Goal: Navigation & Orientation: Find specific page/section

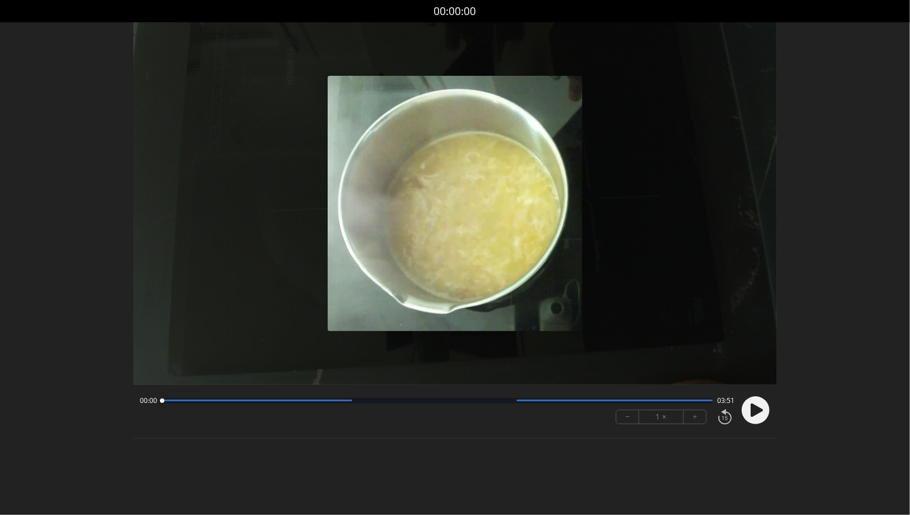
click at [758, 410] on icon at bounding box center [757, 410] width 12 height 13
click at [697, 421] on button "+" at bounding box center [695, 416] width 22 height 13
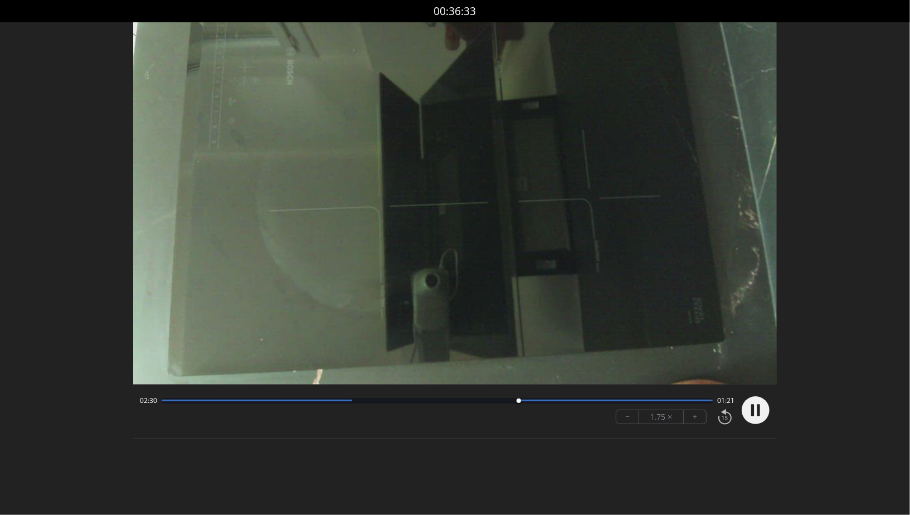
click at [358, 396] on div "02:30 01:21 − 1.75 × +" at bounding box center [434, 410] width 599 height 38
click at [283, 400] on div at bounding box center [257, 401] width 191 height 2
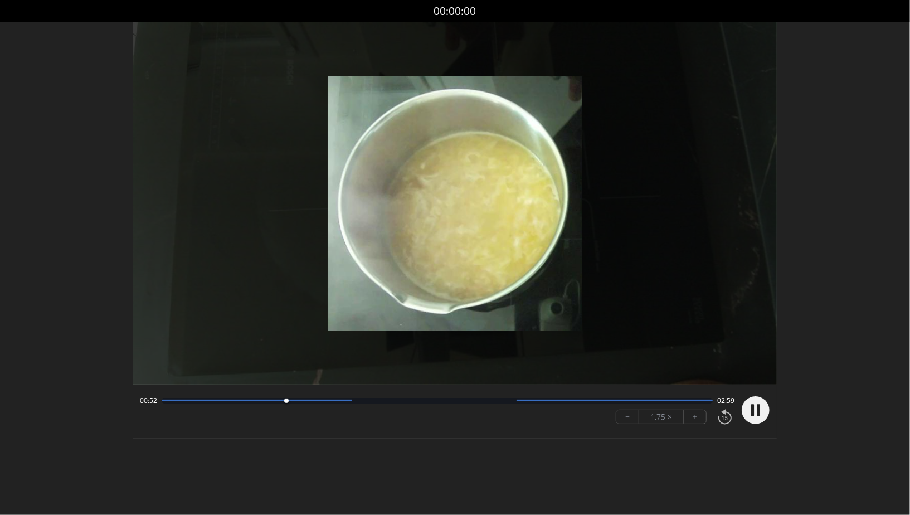
click at [163, 398] on div at bounding box center [437, 401] width 551 height 6
click at [565, 406] on div "00:02 03:48 − 1.75 × +" at bounding box center [434, 410] width 599 height 38
click at [533, 398] on div at bounding box center [437, 401] width 551 height 6
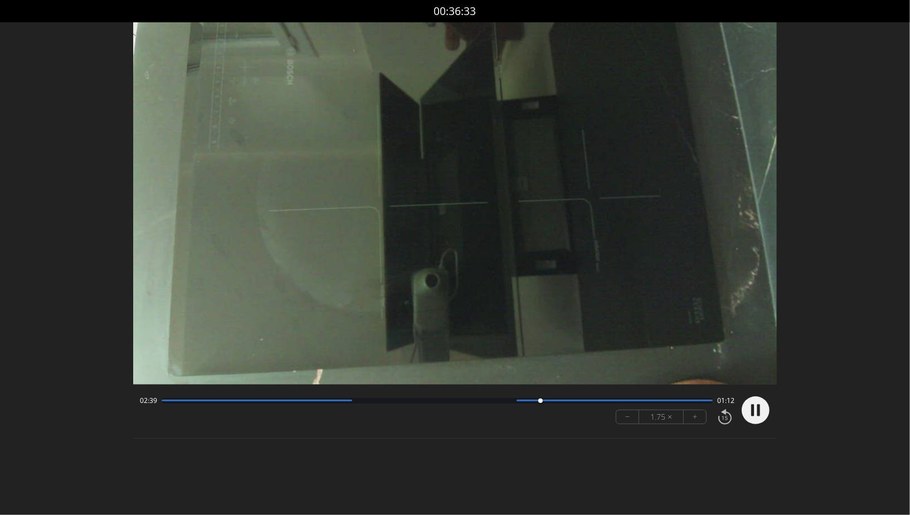
click at [473, 399] on div at bounding box center [437, 401] width 551 height 6
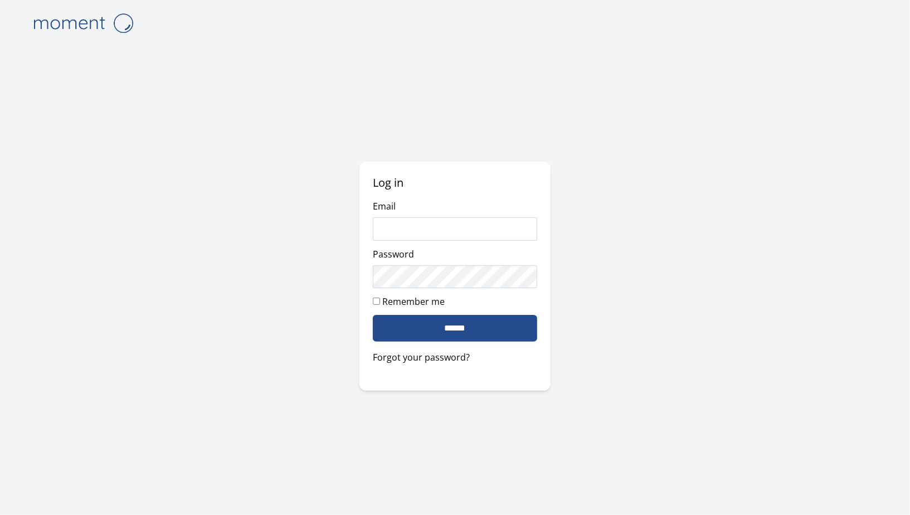
type input "**********"
click at [485, 334] on input "******" at bounding box center [455, 328] width 164 height 27
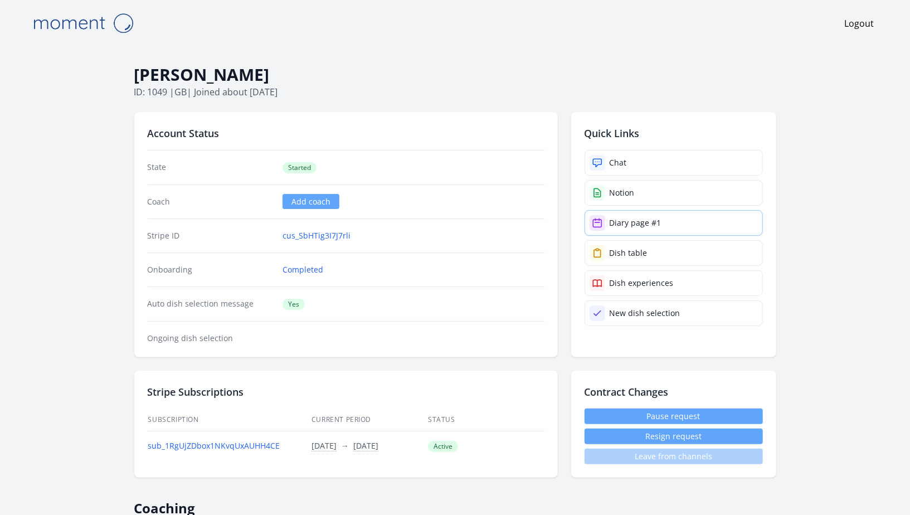
click at [674, 225] on link "Diary page #1" at bounding box center [674, 223] width 178 height 26
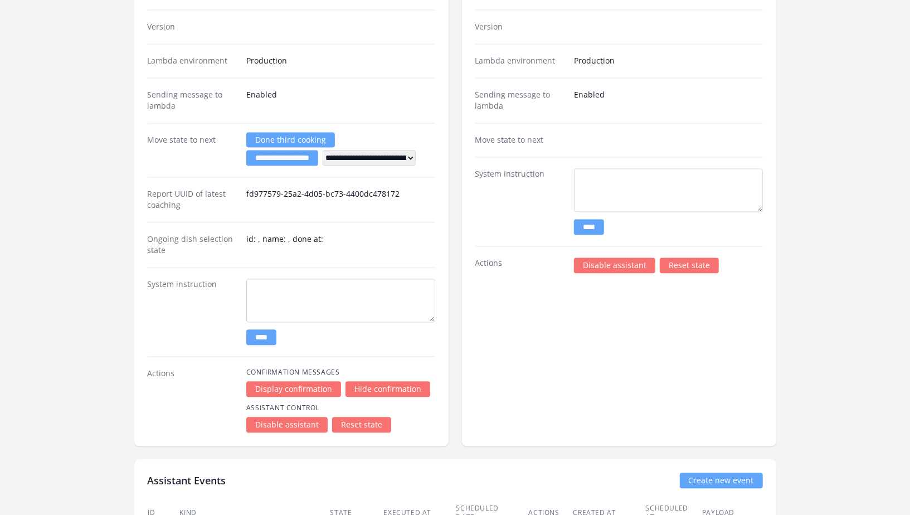
scroll to position [1463, 0]
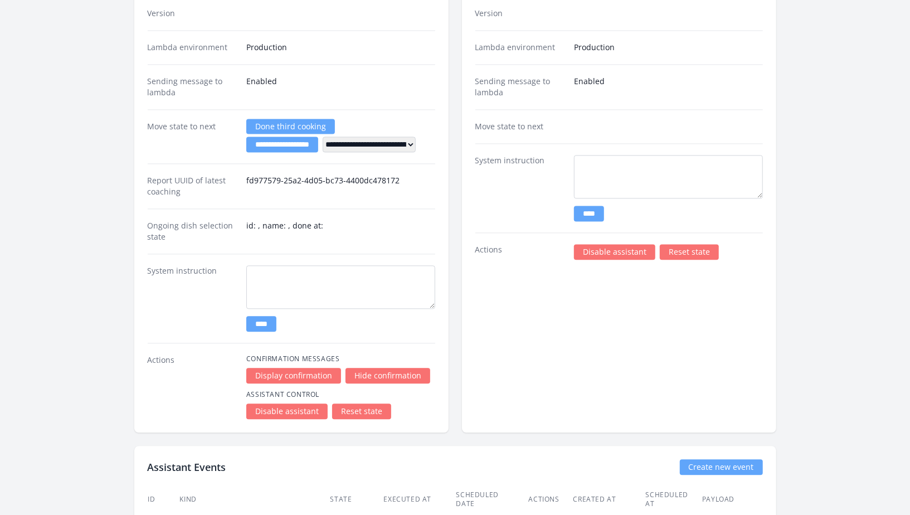
click at [632, 244] on link "Disable assistant" at bounding box center [614, 252] width 81 height 16
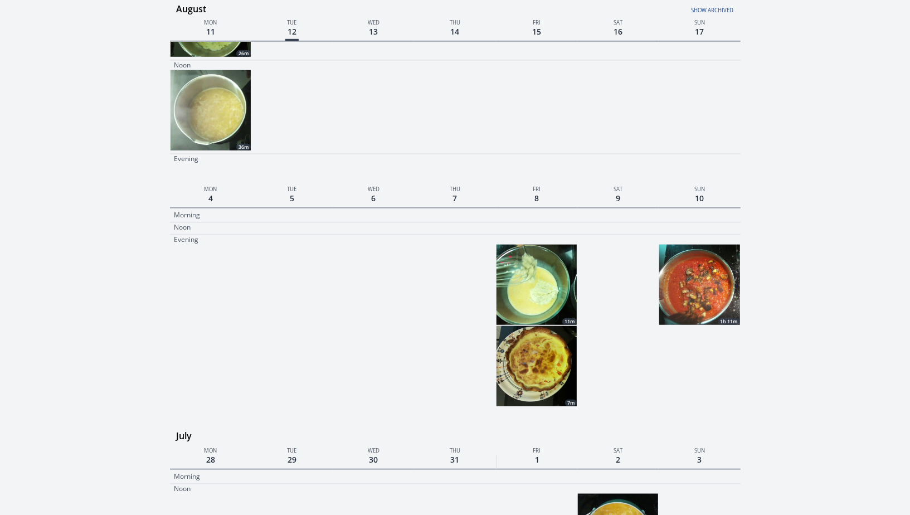
scroll to position [532, 0]
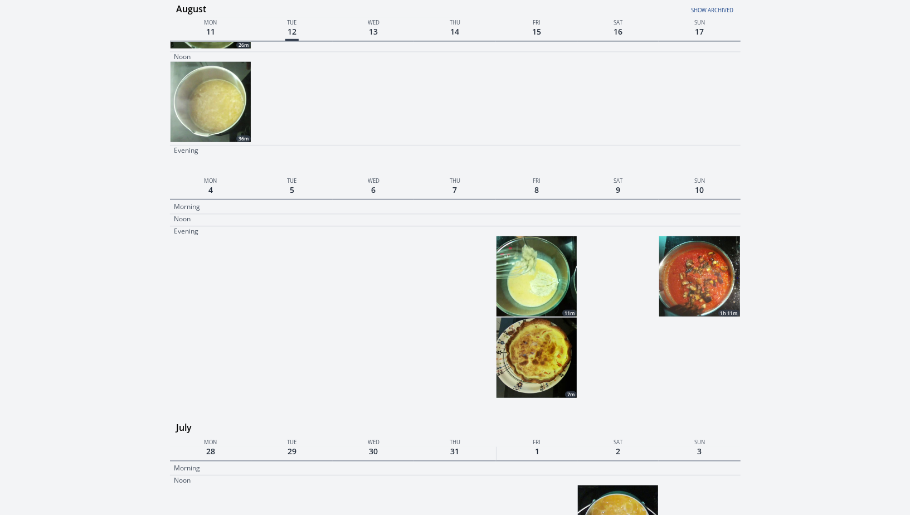
click at [555, 348] on img at bounding box center [537, 358] width 80 height 80
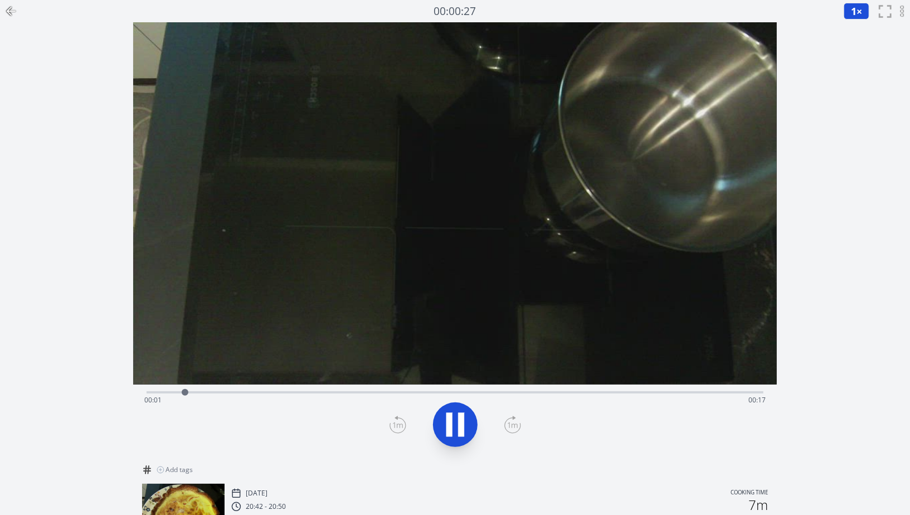
scroll to position [99, 0]
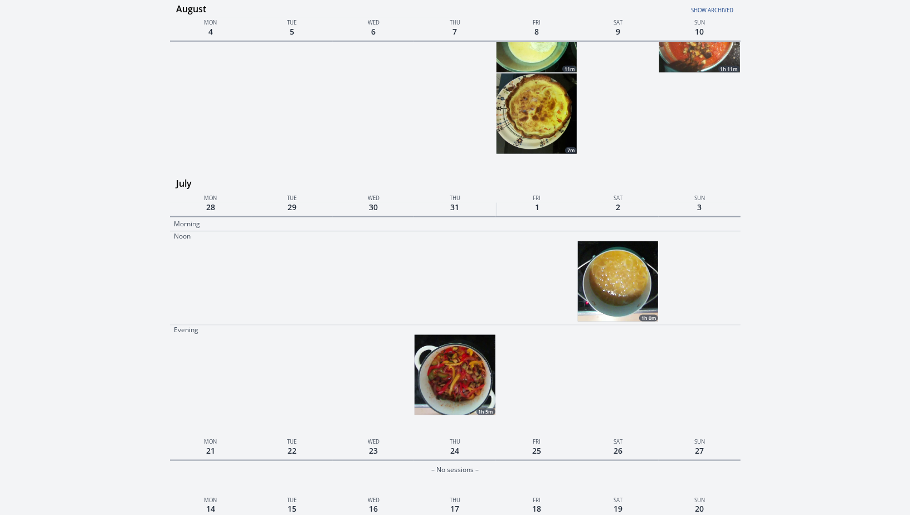
scroll to position [729, 0]
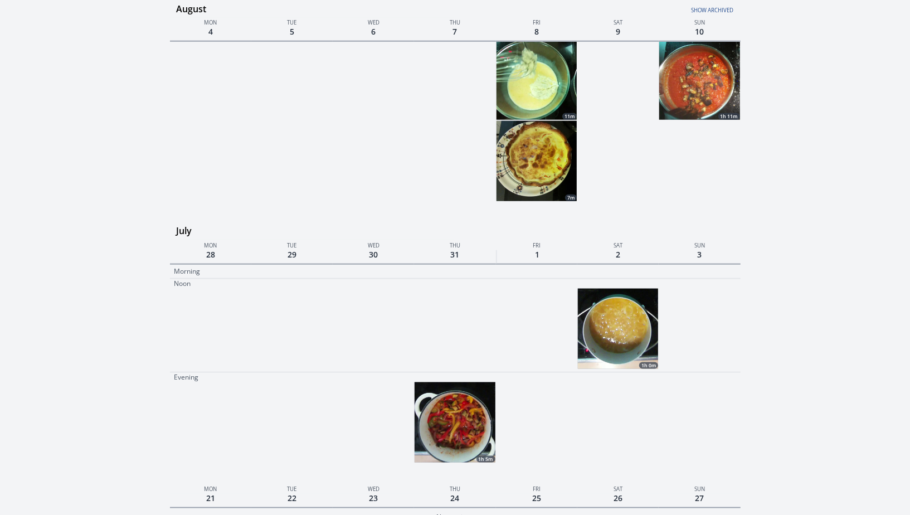
click at [620, 357] on img at bounding box center [618, 329] width 80 height 80
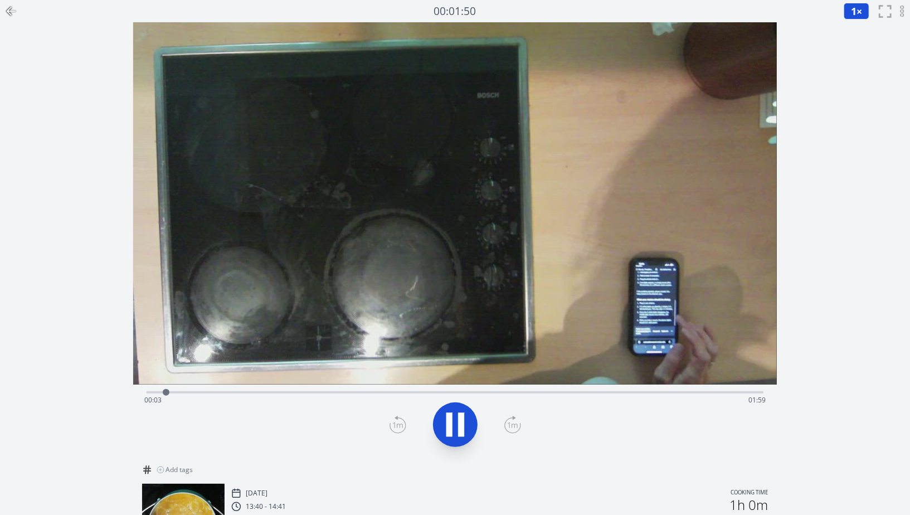
click at [9, 14] on icon at bounding box center [10, 10] width 13 height 13
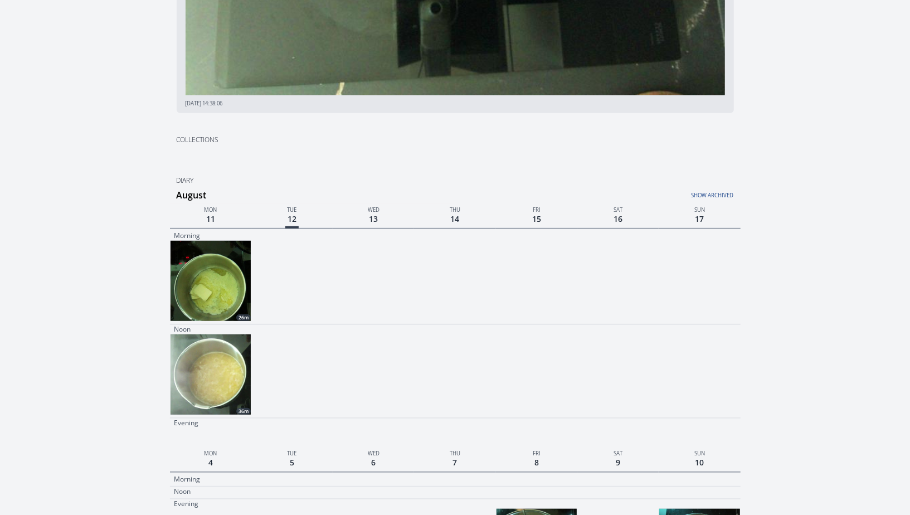
scroll to position [144, 0]
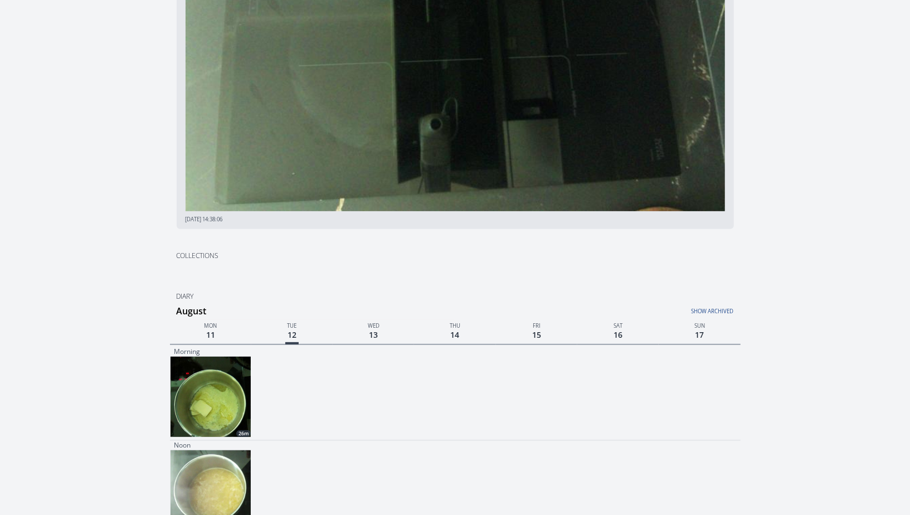
click at [221, 385] on img at bounding box center [211, 397] width 80 height 80
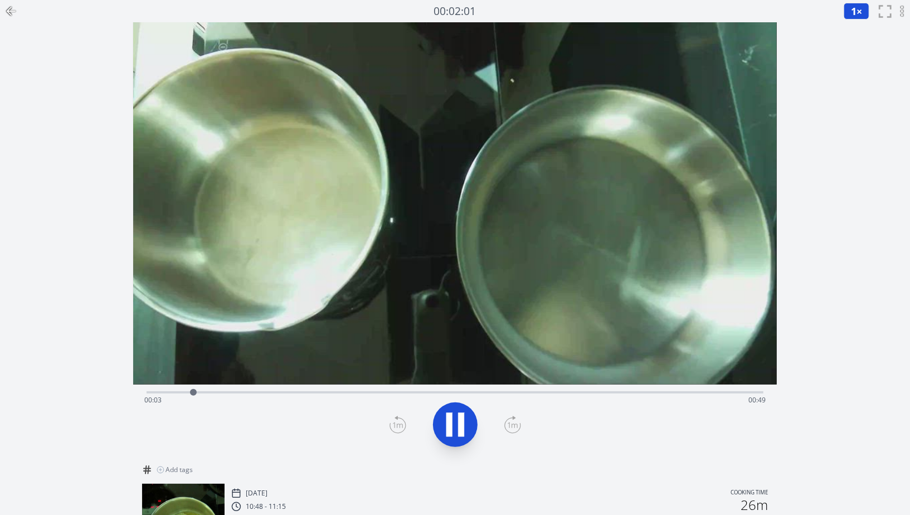
click at [8, 11] on icon at bounding box center [9, 11] width 4 height 8
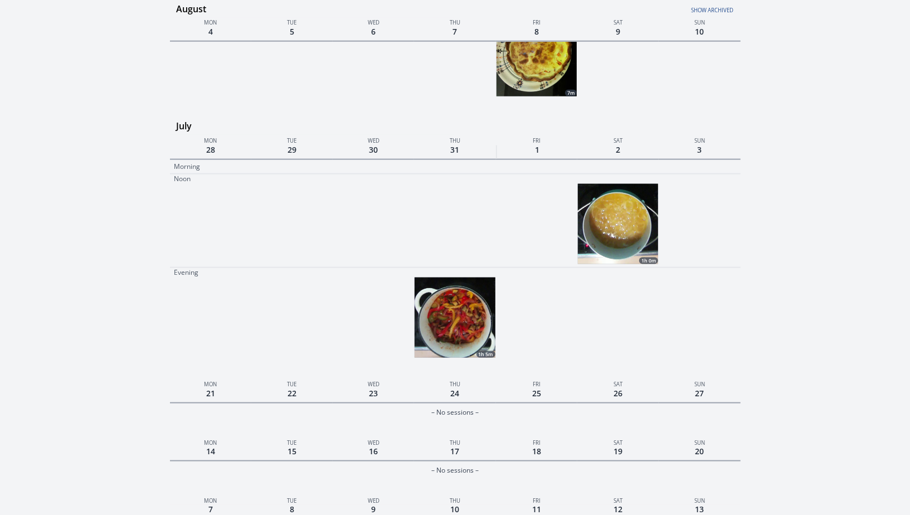
scroll to position [815, 0]
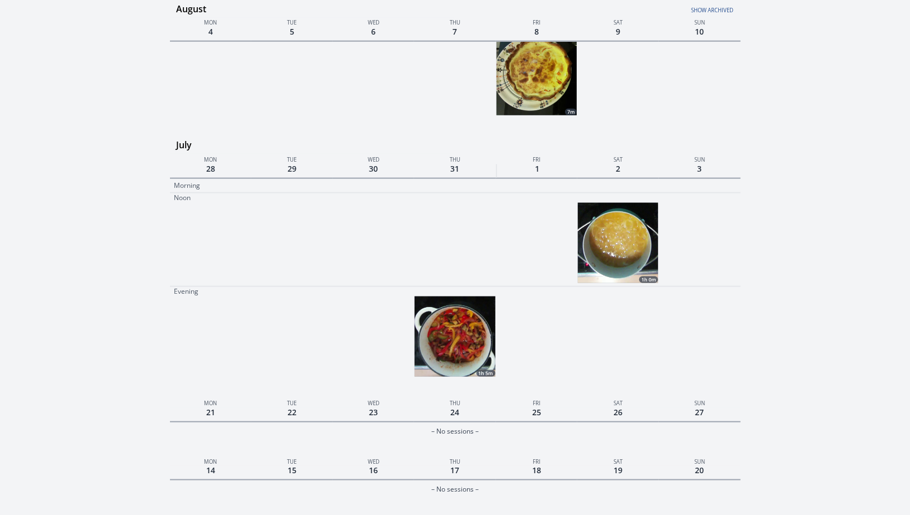
click at [636, 257] on img at bounding box center [618, 243] width 80 height 80
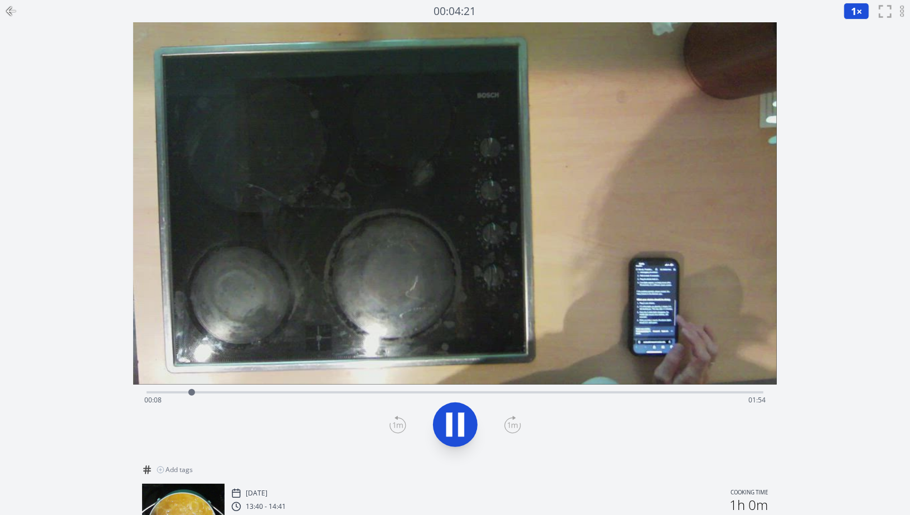
click at [11, 9] on icon at bounding box center [10, 10] width 13 height 13
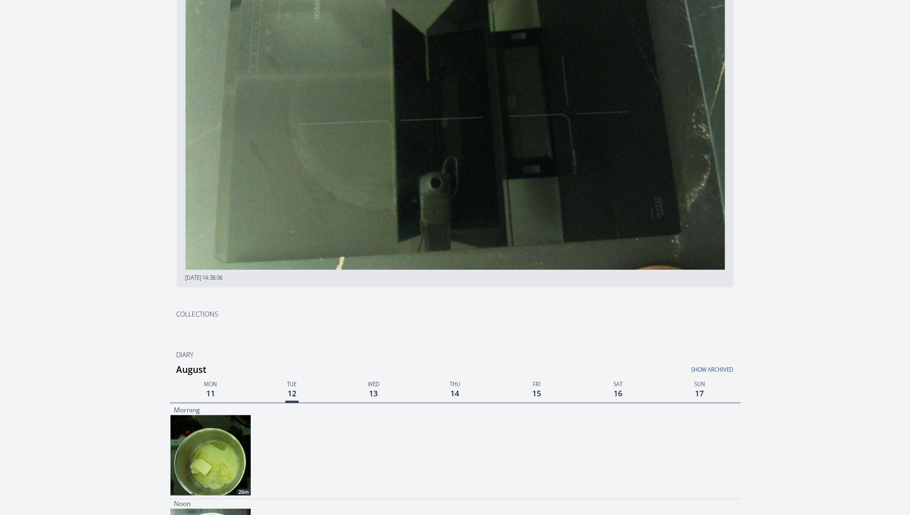
scroll to position [230, 0]
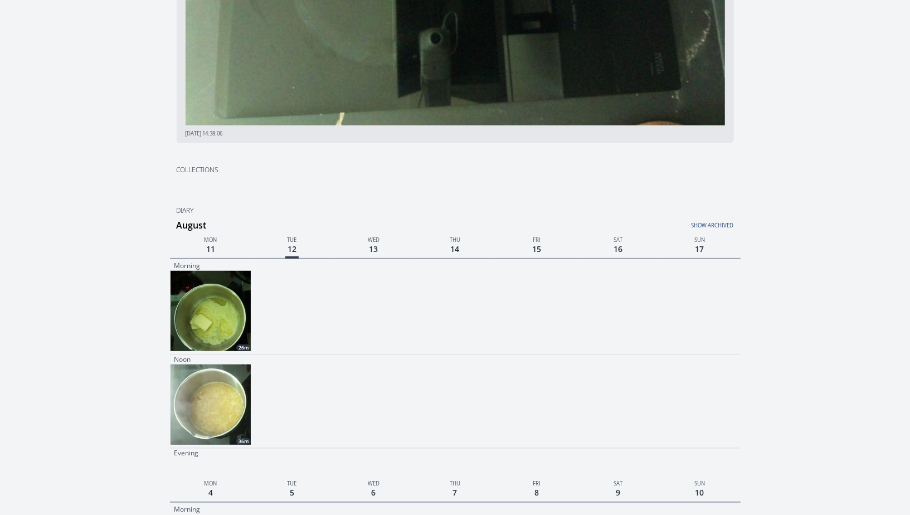
click at [239, 327] on img at bounding box center [211, 311] width 80 height 80
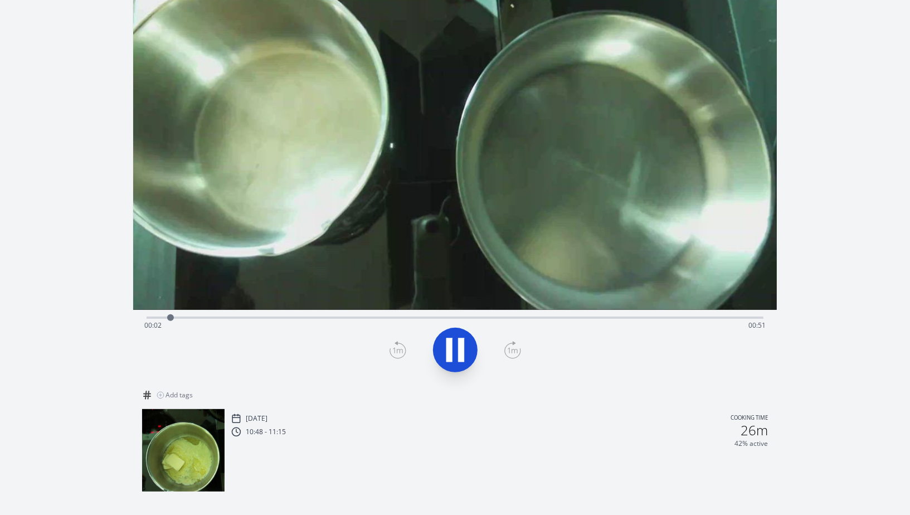
scroll to position [99, 0]
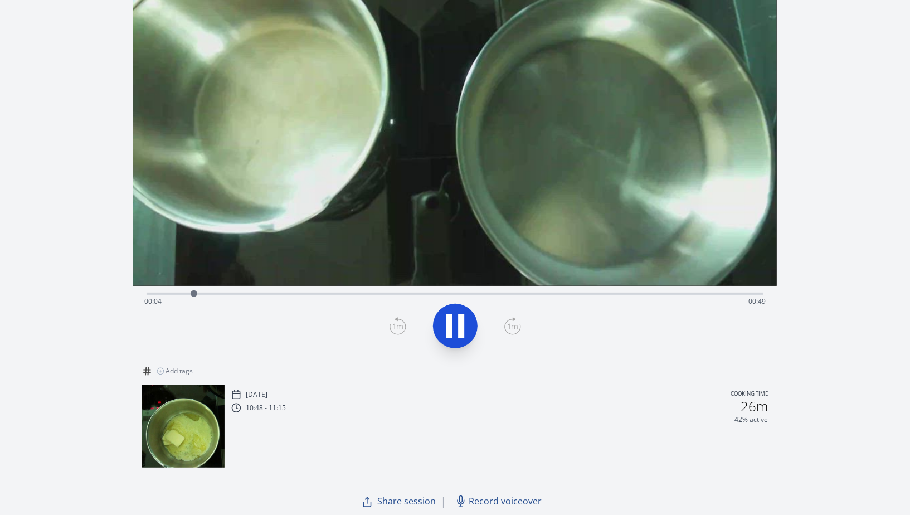
scroll to position [230, 0]
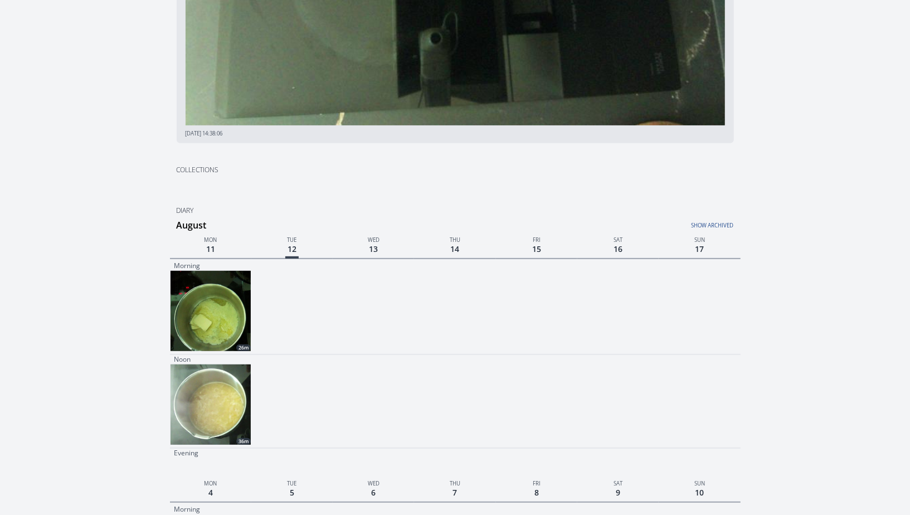
click at [242, 399] on img at bounding box center [211, 405] width 80 height 80
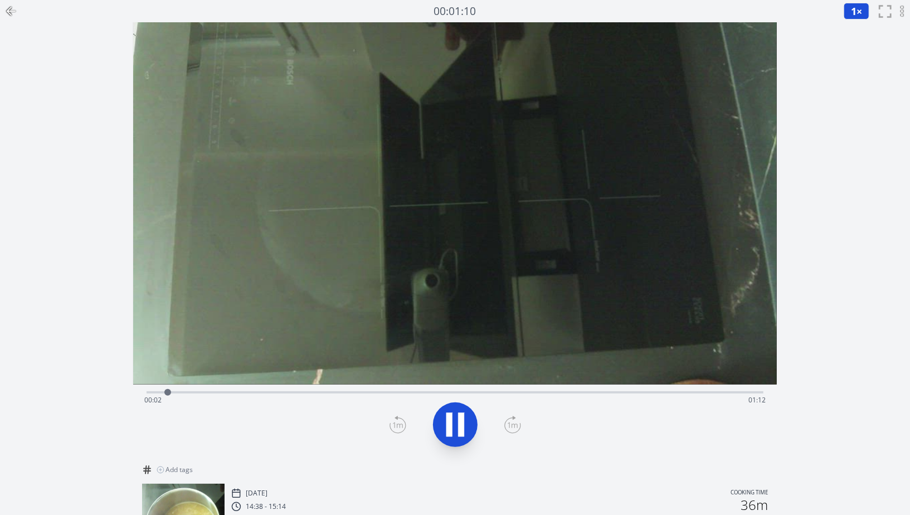
click at [11, 4] on icon at bounding box center [10, 10] width 13 height 13
